Goal: Transaction & Acquisition: Purchase product/service

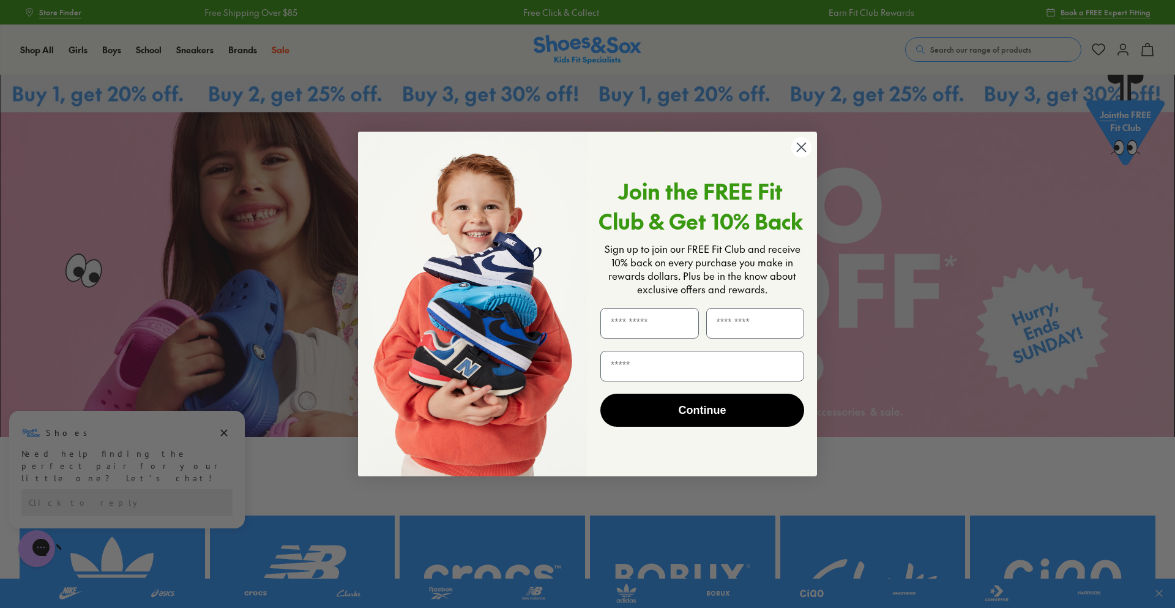
click at [793, 146] on circle "Close dialog" at bounding box center [801, 147] width 20 height 20
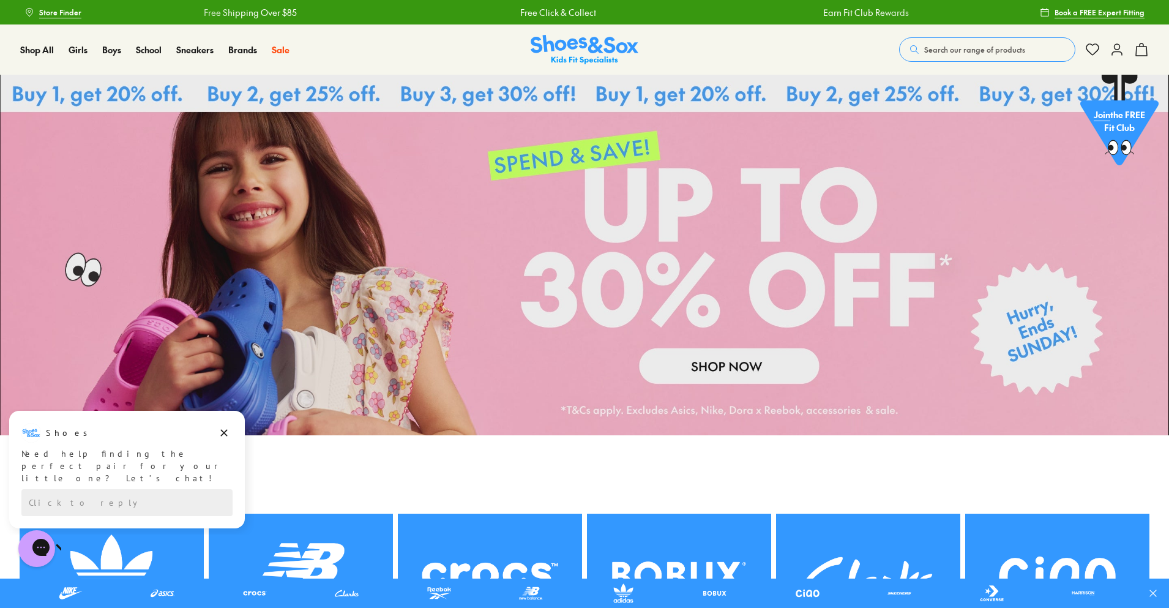
click at [957, 54] on span "Search our range of products" at bounding box center [974, 49] width 101 height 11
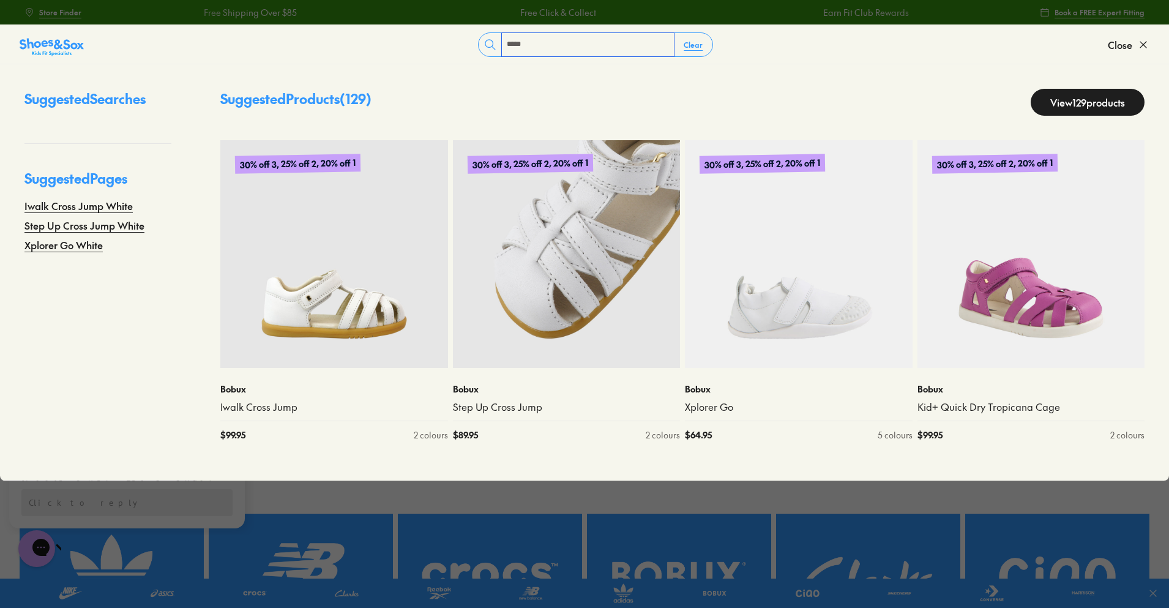
type input "*****"
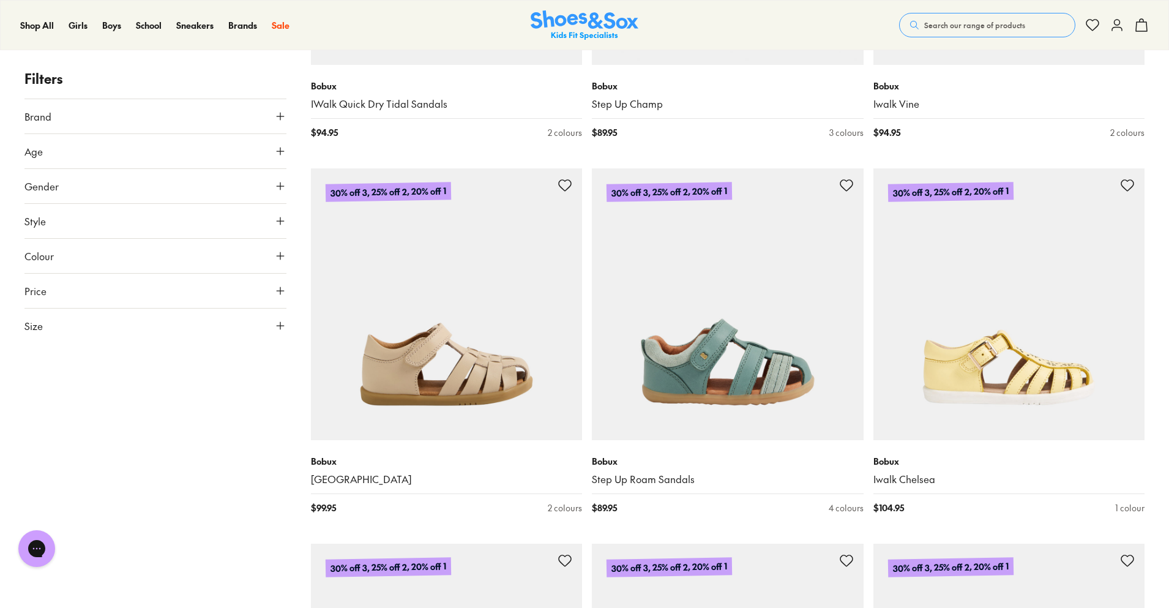
scroll to position [3305, 0]
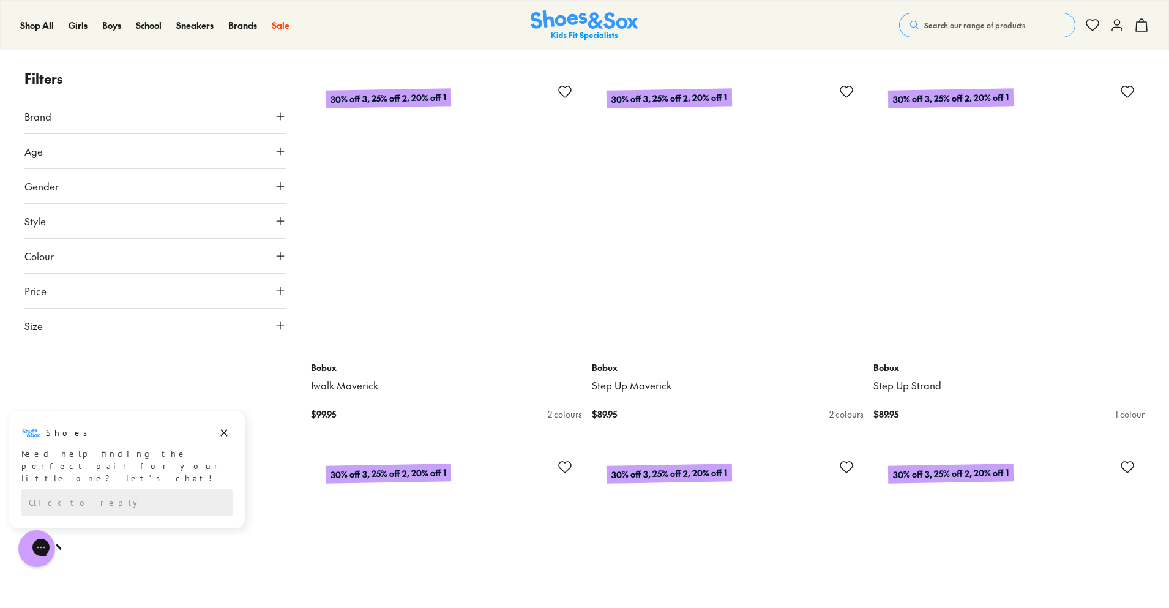
scroll to position [5875, 0]
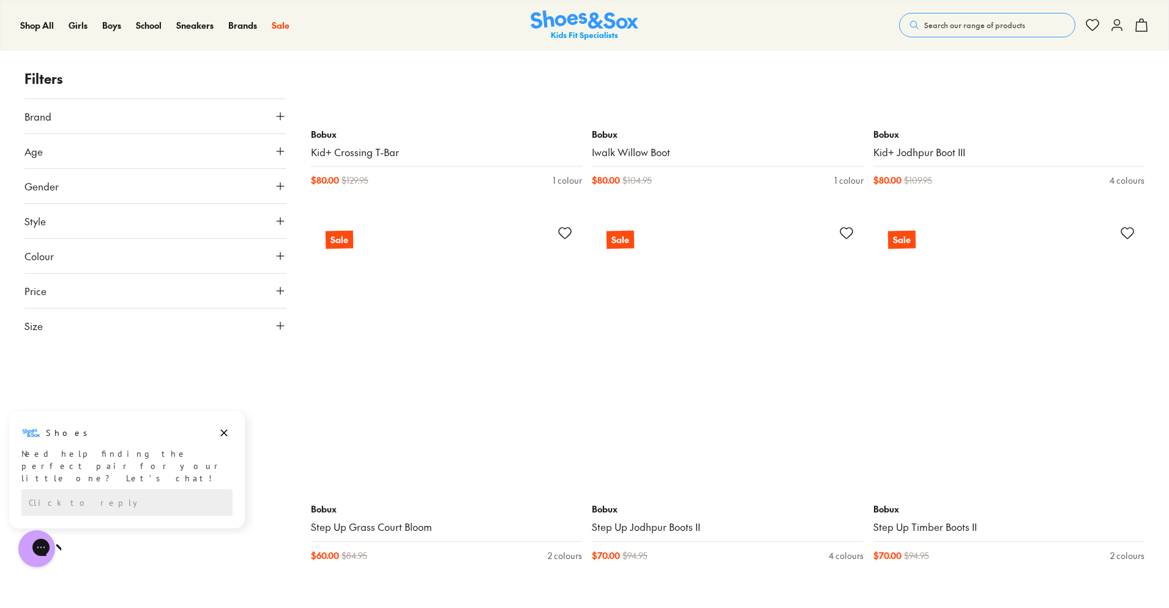
scroll to position [14687, 0]
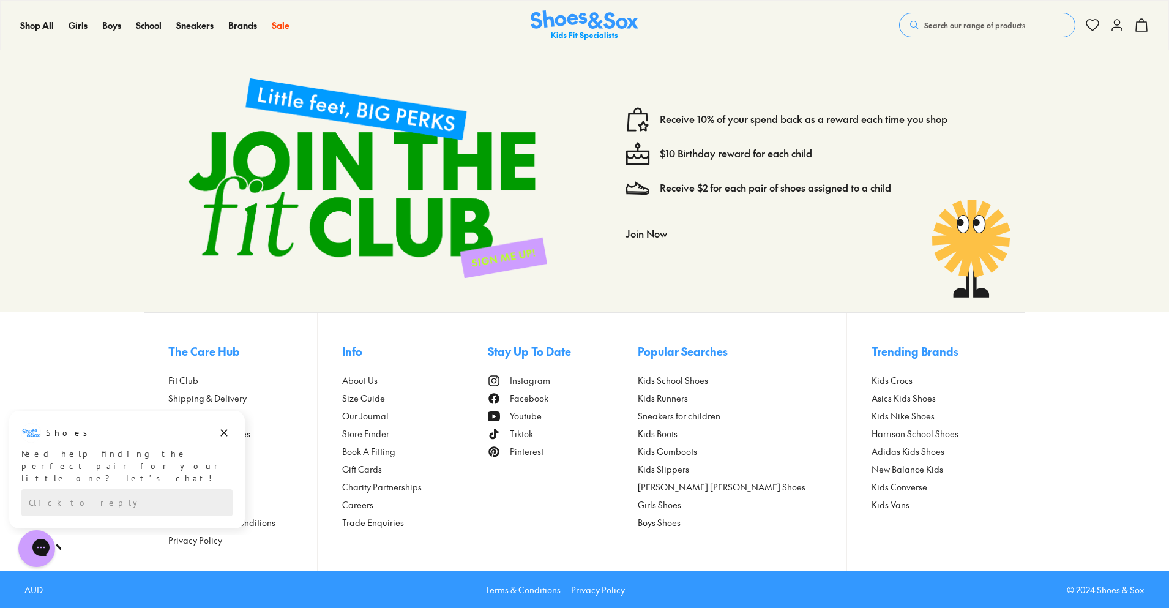
scroll to position [16744, 0]
